Goal: Use online tool/utility: Utilize a website feature to perform a specific function

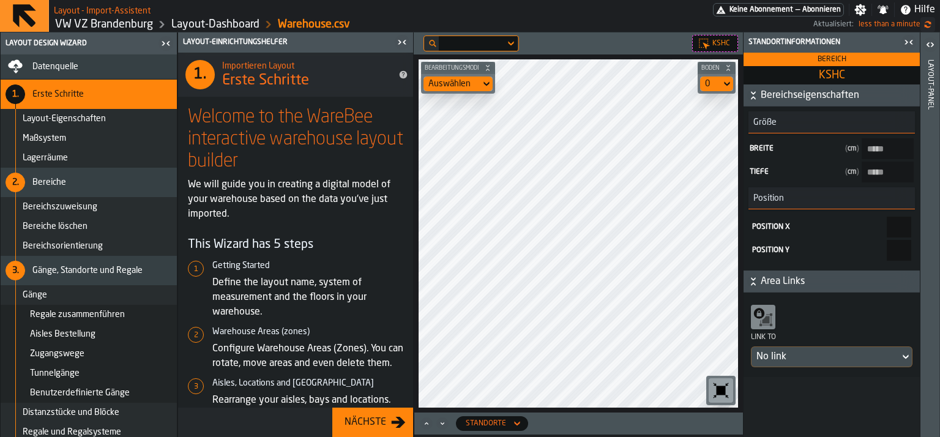
click at [534, 0] on html "Layout - Import-Assistent Keine Abonnement — Abonnieren Einstellungen Benachric…" at bounding box center [470, 218] width 940 height 437
click at [504, 0] on html "Layout - Import-Assistent Keine Abonnement — Abonnieren Einstellungen Benachric…" at bounding box center [470, 218] width 940 height 437
click at [666, 53] on div "KSHC Bearbeitungsmodi Auswählen Boden 0" at bounding box center [578, 222] width 329 height 380
click at [732, 70] on div "Bearbeitungsmodi Auswählen Boden 0" at bounding box center [578, 233] width 329 height 358
click at [598, 0] on html "Layout - Import-Assistent Keine Abonnement — Abonnieren Einstellungen Benachric…" at bounding box center [470, 218] width 940 height 437
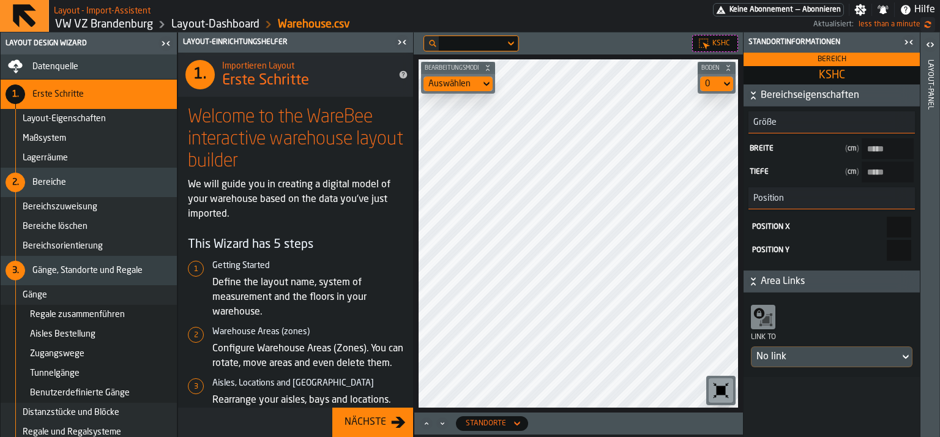
click at [674, 0] on html "Layout - Import-Assistent Keine Abonnement — Abonnieren Einstellungen Benachric…" at bounding box center [470, 218] width 940 height 437
click at [510, 24] on main "Layout - Import-Assistent Keine Abonnement — Abonnieren Einstellungen Benachric…" at bounding box center [470, 218] width 940 height 437
click at [480, 92] on div "Bearbeitungsmodi Auswählen Boden 0" at bounding box center [578, 233] width 329 height 358
click at [754, 145] on main "Layout Design Wizard Datenquelle 1. Erste Schritte Layout-Eigenschaften Maßsyst…" at bounding box center [470, 234] width 940 height 405
type input "*****"
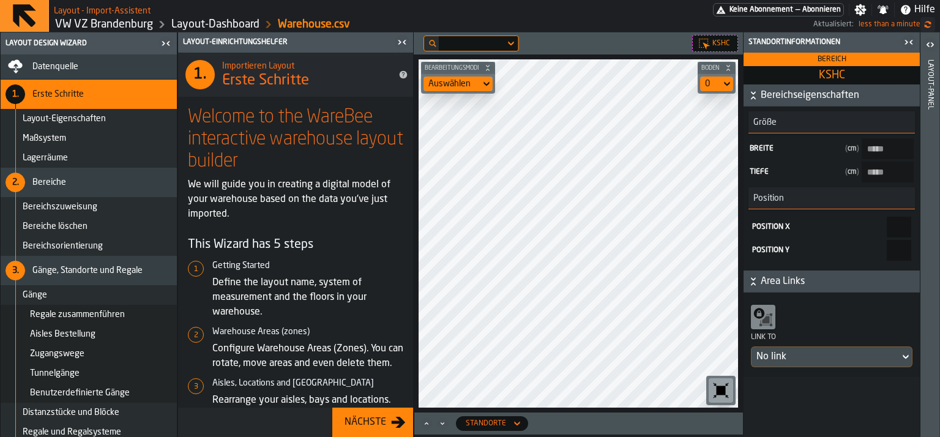
type input "*****"
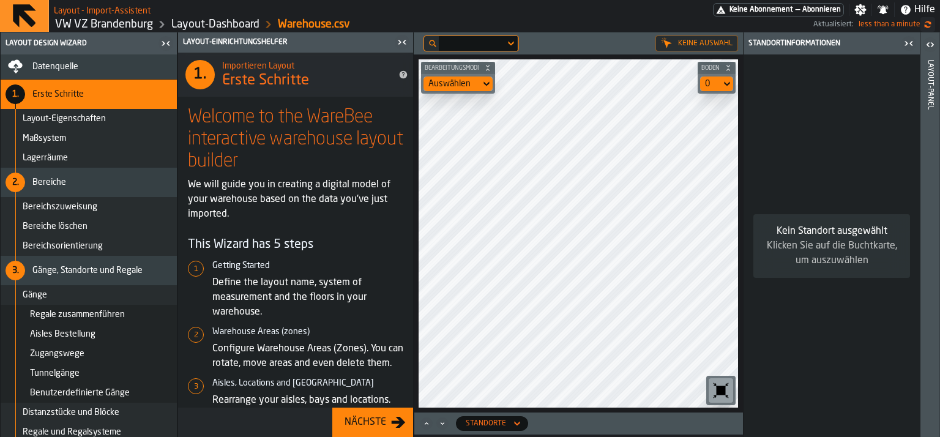
click at [767, 239] on main "Layout Design Wizard Datenquelle 1. Erste Schritte Layout-Eigenschaften Maßsyst…" at bounding box center [470, 234] width 940 height 405
